Goal: Check status: Check status

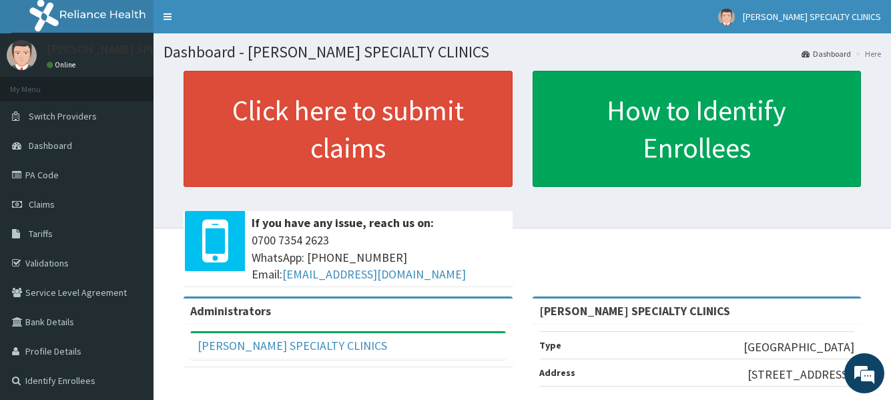
click at [106, 174] on link "PA Code" at bounding box center [77, 174] width 154 height 29
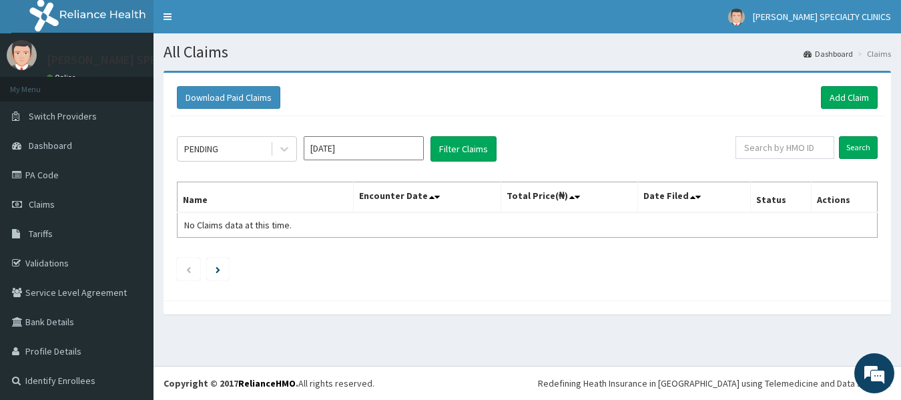
scroll to position [2, 0]
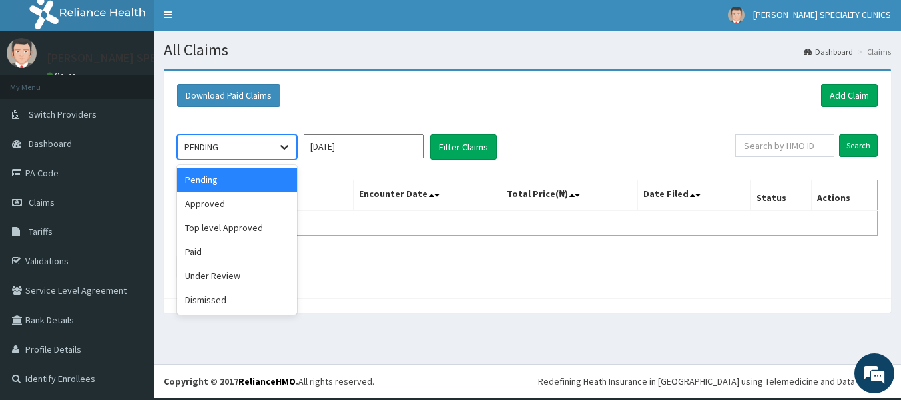
click at [286, 150] on icon at bounding box center [284, 146] width 13 height 13
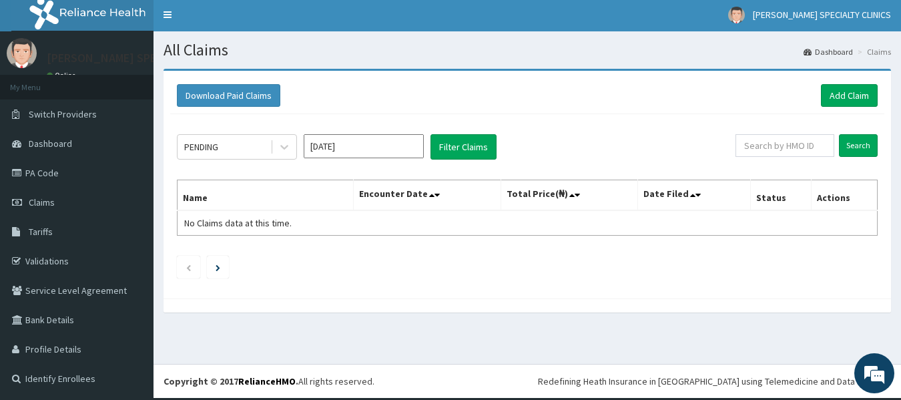
click at [344, 168] on div "PENDING Aug 2025 Filter Claims Search Name Encounter Date Total Price(₦) Date F…" at bounding box center [527, 203] width 714 height 178
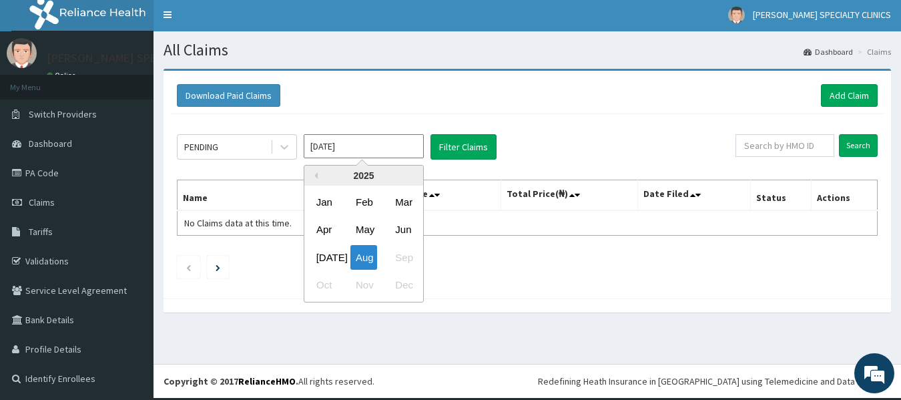
click at [384, 144] on input "Aug 2025" at bounding box center [364, 146] width 120 height 24
click at [326, 255] on div "Jul" at bounding box center [324, 257] width 27 height 25
type input "Jul 2025"
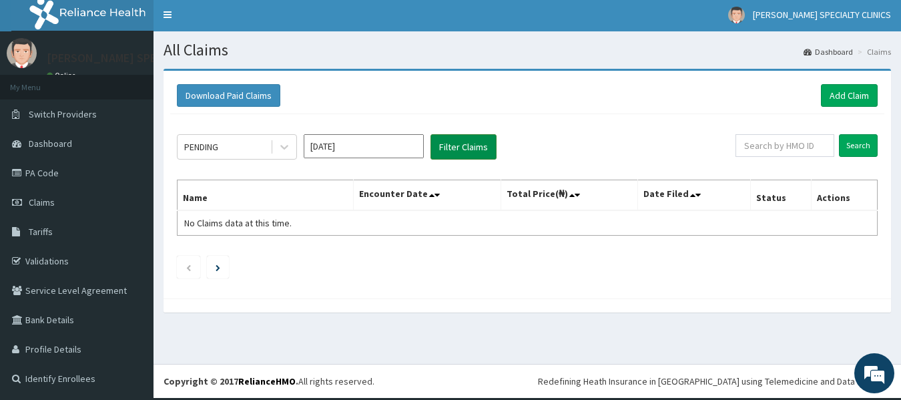
click at [469, 149] on button "Filter Claims" at bounding box center [464, 146] width 66 height 25
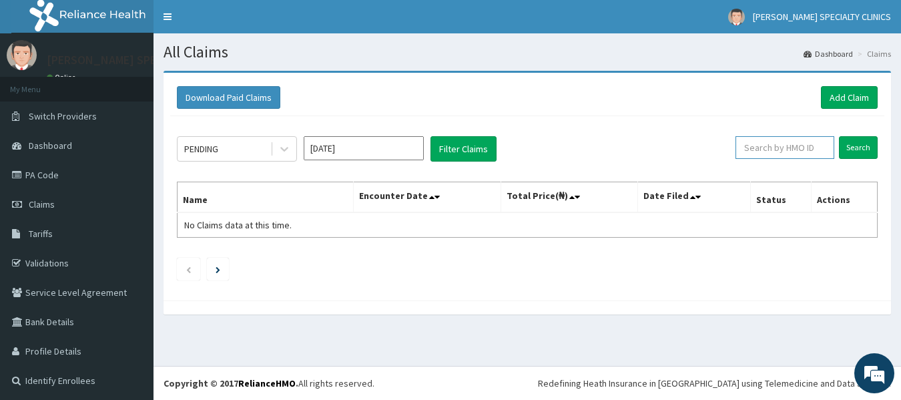
click at [773, 150] on input "text" at bounding box center [785, 147] width 99 height 23
click at [55, 171] on link "PA Code" at bounding box center [77, 174] width 154 height 29
click at [288, 152] on icon at bounding box center [284, 148] width 13 height 13
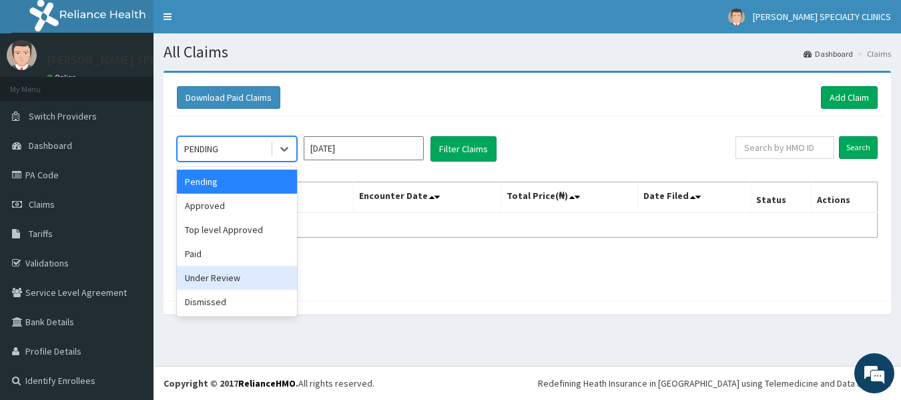
click at [264, 271] on div "Under Review" at bounding box center [237, 278] width 120 height 24
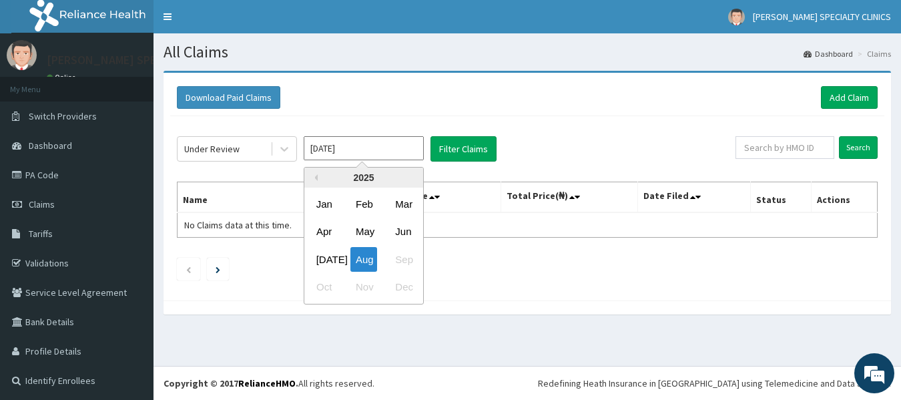
click at [356, 146] on input "[DATE]" at bounding box center [364, 148] width 120 height 24
click at [324, 256] on div "[DATE]" at bounding box center [324, 259] width 27 height 25
type input "[DATE]"
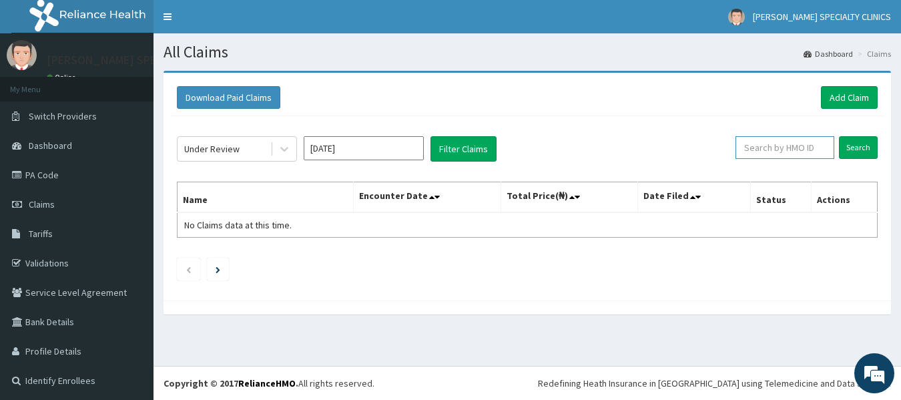
click at [796, 153] on input "text" at bounding box center [785, 147] width 99 height 23
type input "GBI/10064/A"
click at [862, 151] on input "Search" at bounding box center [858, 147] width 39 height 23
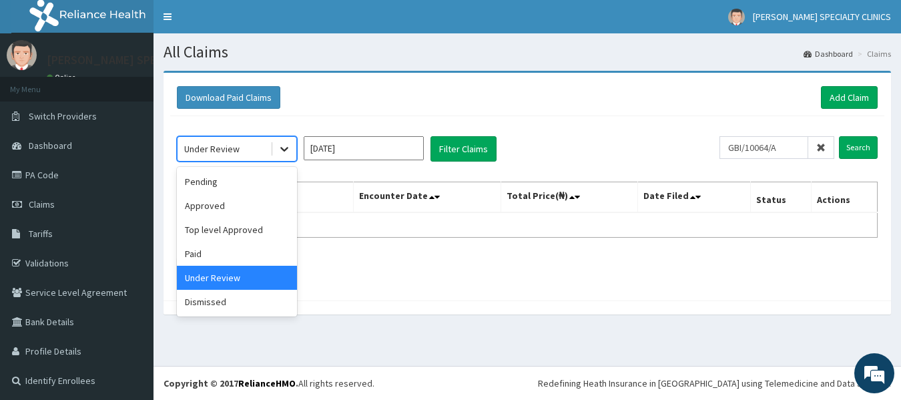
click at [284, 148] on icon at bounding box center [284, 148] width 13 height 13
click at [264, 197] on div "Approved" at bounding box center [237, 206] width 120 height 24
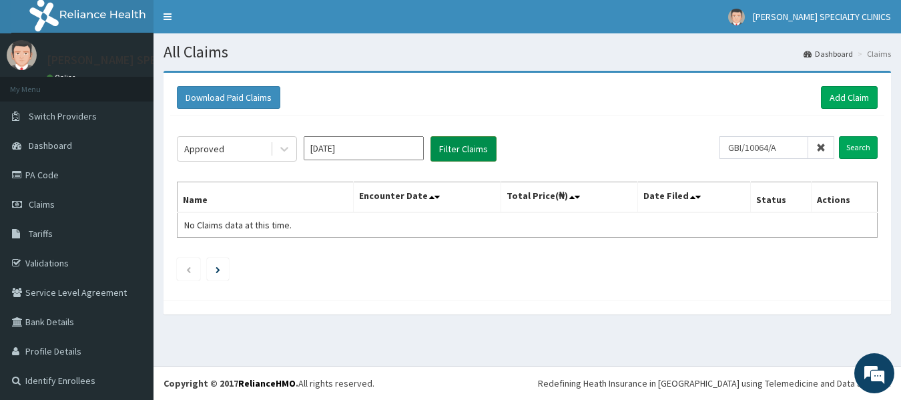
click at [471, 147] on button "Filter Claims" at bounding box center [464, 148] width 66 height 25
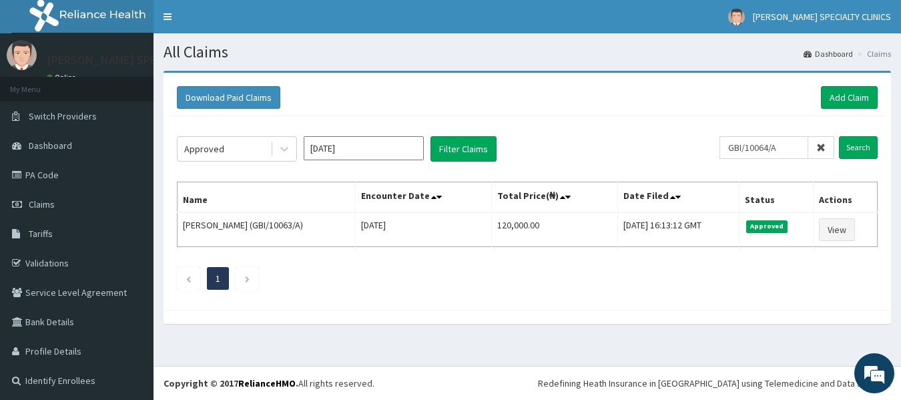
click at [363, 148] on input "[DATE]" at bounding box center [364, 148] width 120 height 24
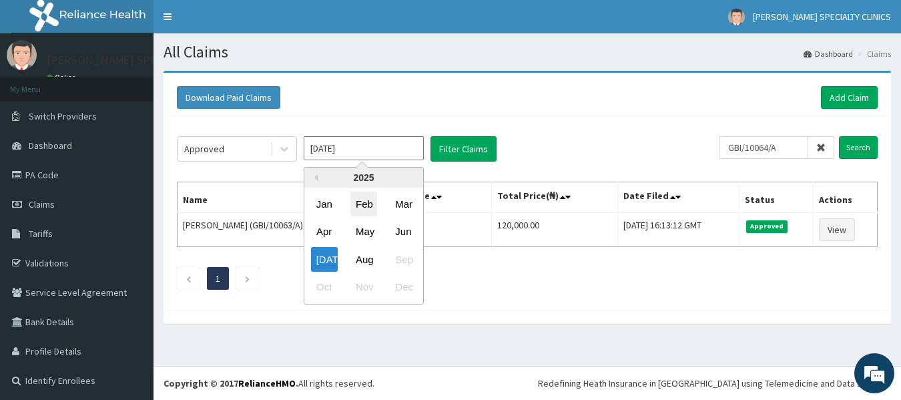
click at [368, 206] on div "Feb" at bounding box center [363, 204] width 27 height 25
type input "Feb 2025"
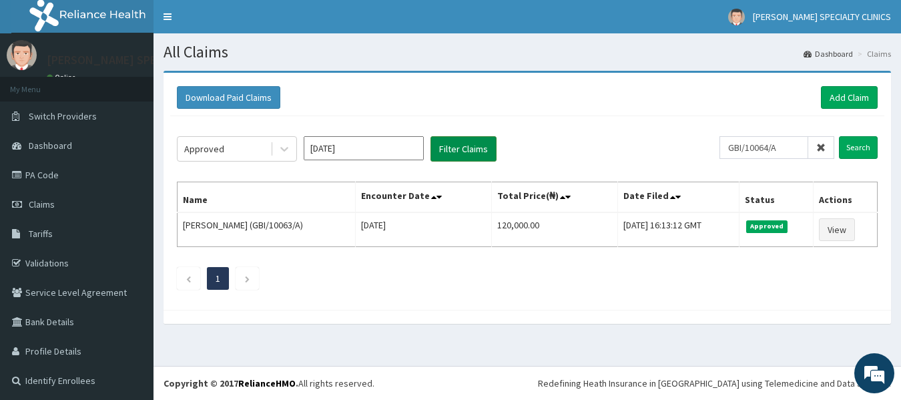
click at [461, 151] on button "Filter Claims" at bounding box center [464, 148] width 66 height 25
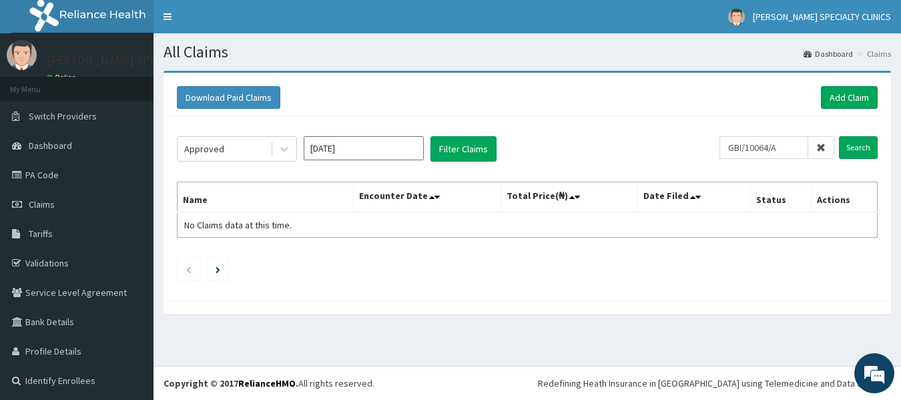
click at [816, 144] on icon at bounding box center [820, 147] width 9 height 9
click at [766, 149] on input "text" at bounding box center [785, 147] width 99 height 23
click at [289, 149] on icon at bounding box center [284, 148] width 13 height 13
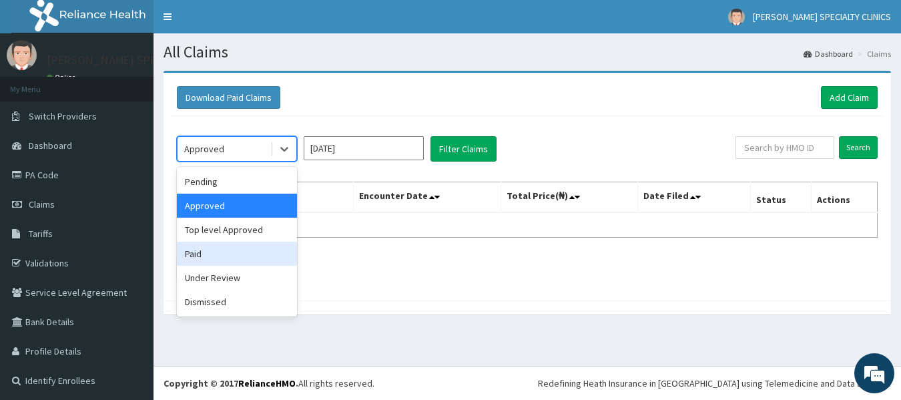
click at [225, 253] on div "Paid" at bounding box center [237, 254] width 120 height 24
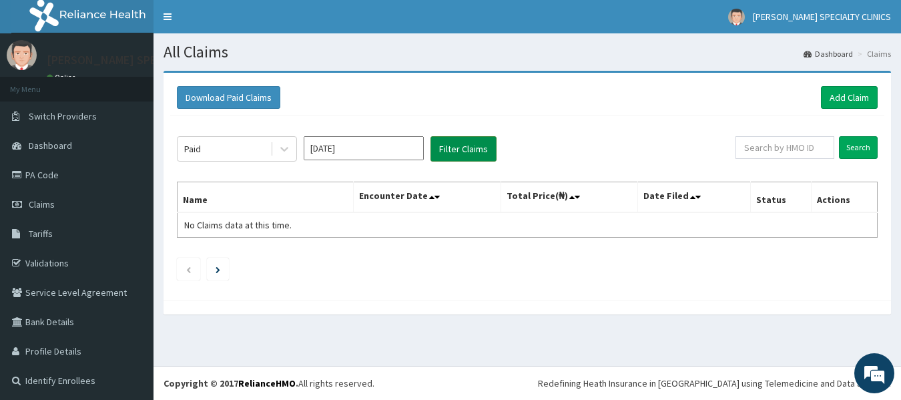
click at [459, 146] on button "Filter Claims" at bounding box center [464, 148] width 66 height 25
